Goal: Find contact information: Find contact information

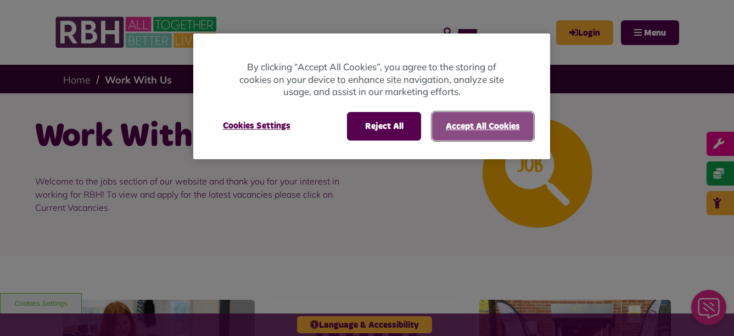
click at [480, 130] on button "Accept All Cookies" at bounding box center [483, 126] width 102 height 29
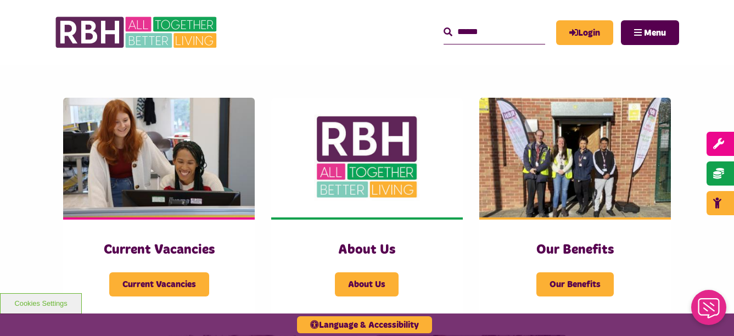
scroll to position [220, 0]
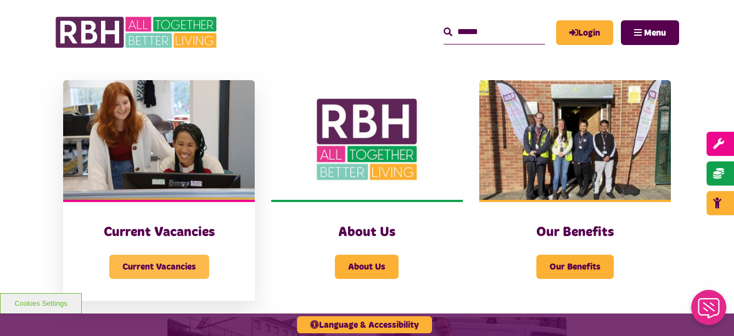
click at [185, 263] on span "Current Vacancies" at bounding box center [159, 267] width 100 height 24
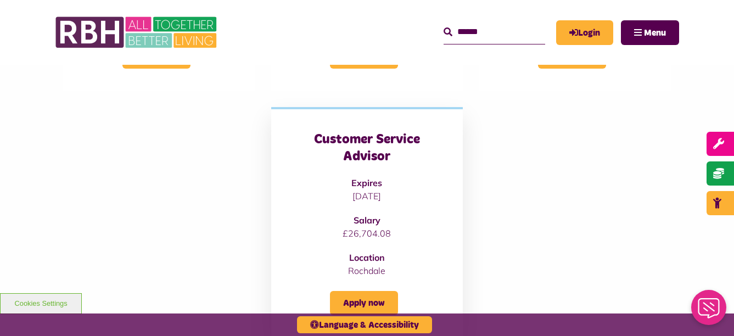
scroll to position [439, 0]
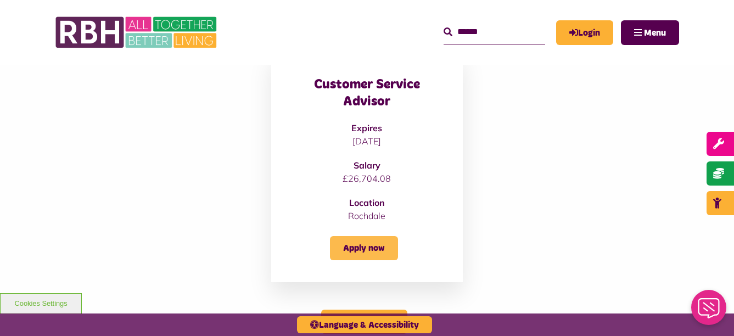
click at [382, 244] on link "Apply now" at bounding box center [364, 248] width 68 height 24
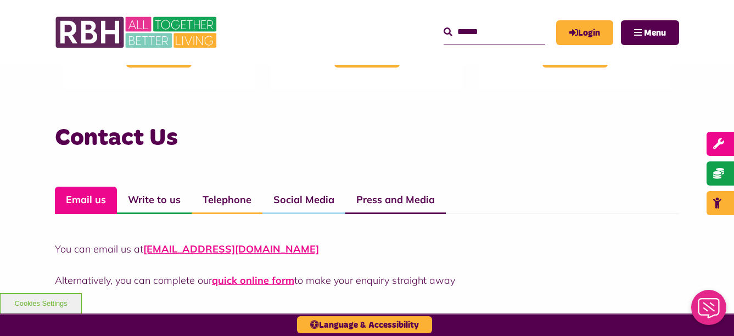
scroll to position [659, 0]
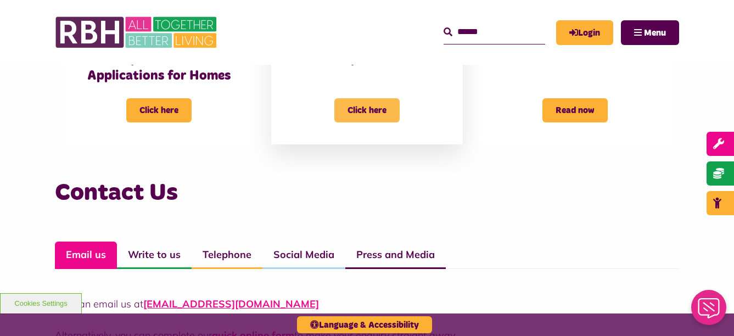
click at [374, 118] on span "Click here" at bounding box center [366, 110] width 65 height 24
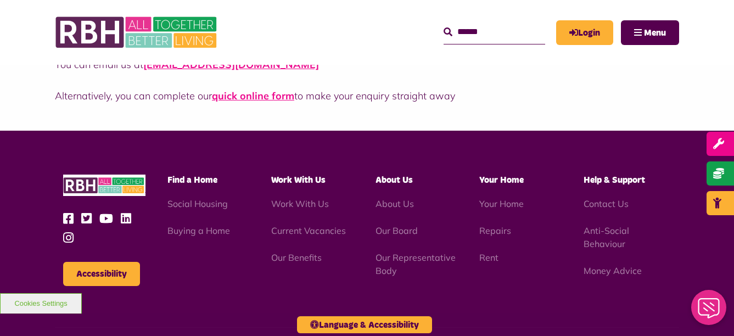
scroll to position [988, 0]
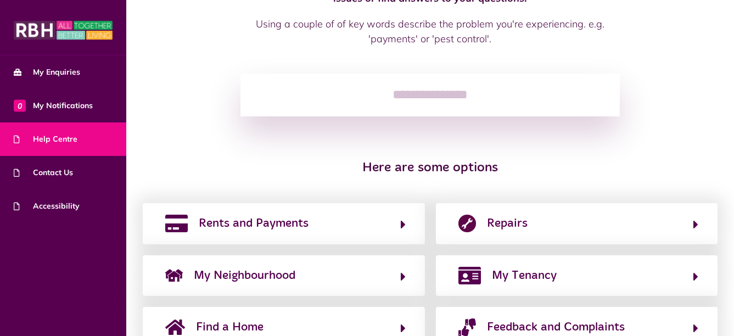
scroll to position [202, 0]
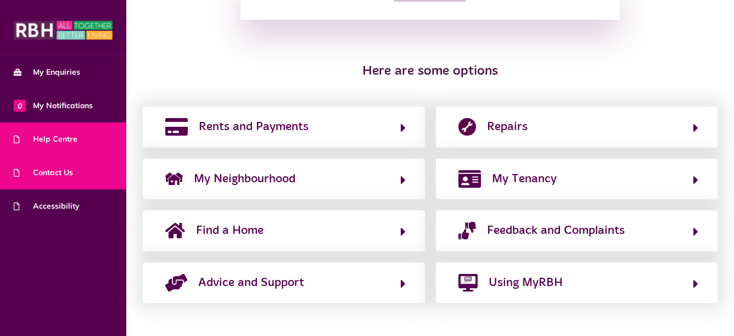
click at [53, 181] on link "Contact Us" at bounding box center [63, 172] width 126 height 33
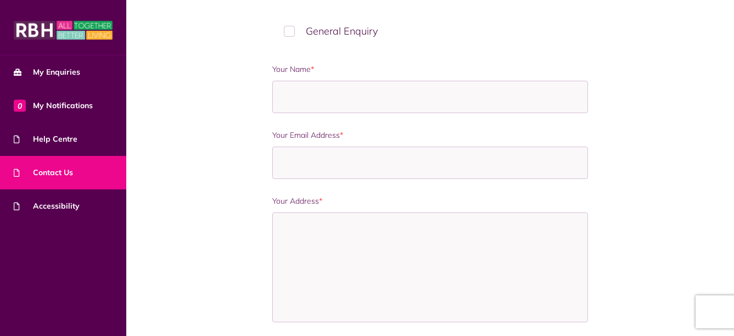
scroll to position [714, 0]
